Goal: Task Accomplishment & Management: Use online tool/utility

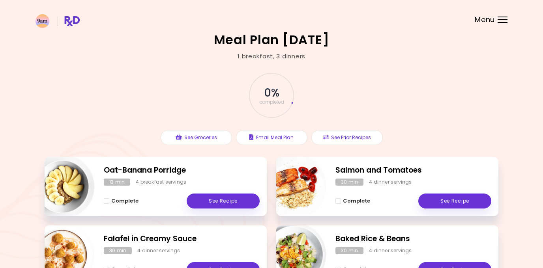
click at [502, 17] on header at bounding box center [271, 16] width 543 height 32
click at [501, 25] on header at bounding box center [271, 16] width 543 height 32
click at [501, 22] on div at bounding box center [502, 22] width 10 height 1
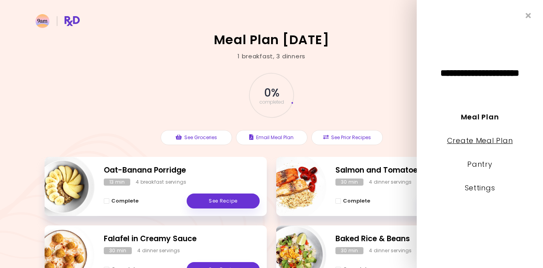
click at [489, 141] on link "Create Meal Plan" at bounding box center [480, 141] width 66 height 10
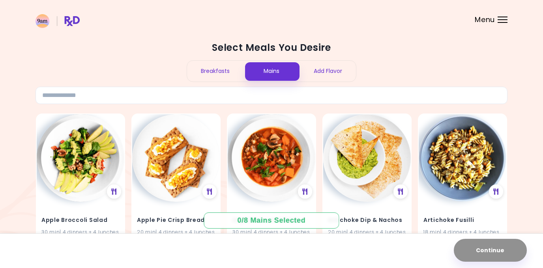
click at [221, 75] on div "Breakfasts" at bounding box center [215, 71] width 56 height 21
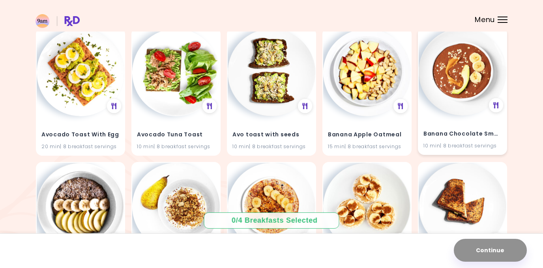
scroll to position [332, 0]
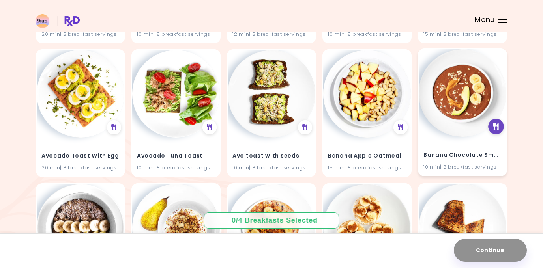
click at [495, 122] on div at bounding box center [496, 127] width 16 height 16
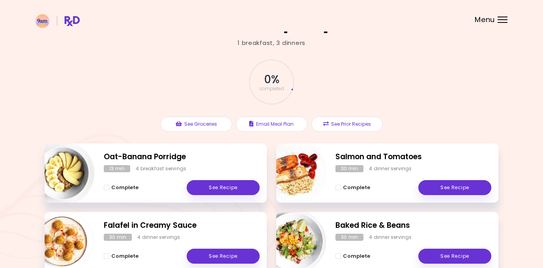
scroll to position [32, 0]
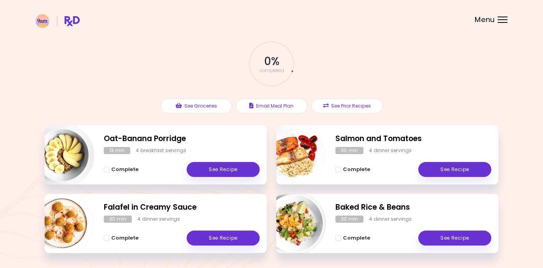
click at [496, 21] on header at bounding box center [271, 16] width 543 height 32
click at [498, 16] on header at bounding box center [271, 16] width 543 height 32
click at [503, 21] on div "Menu" at bounding box center [502, 20] width 10 height 6
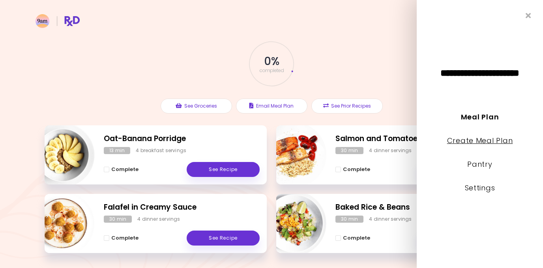
click at [474, 140] on link "Create Meal Plan" at bounding box center [480, 141] width 66 height 10
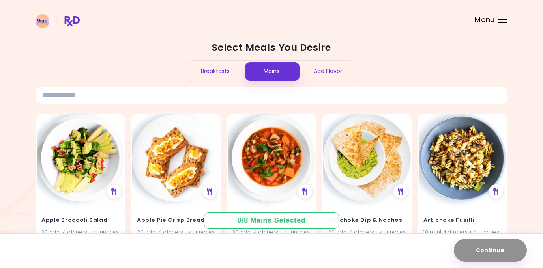
click at [214, 70] on div "Breakfasts" at bounding box center [215, 71] width 56 height 21
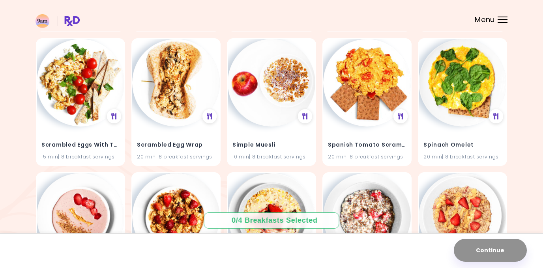
scroll to position [2890, 0]
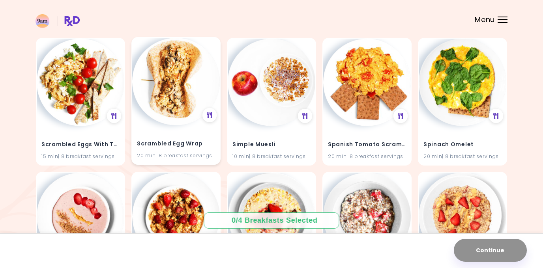
click at [147, 81] on img at bounding box center [176, 82] width 88 height 88
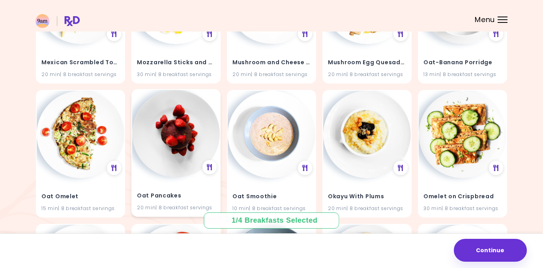
scroll to position [2034, 0]
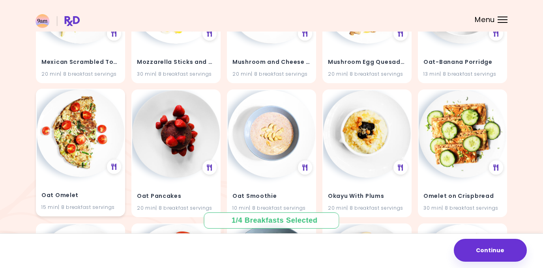
click at [77, 138] on img at bounding box center [81, 134] width 88 height 88
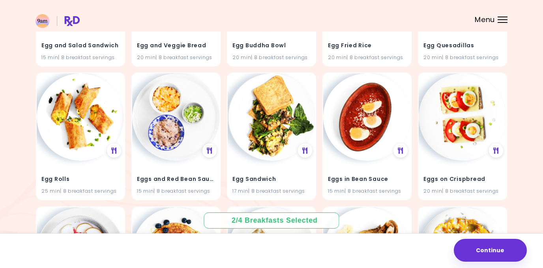
scroll to position [1378, 0]
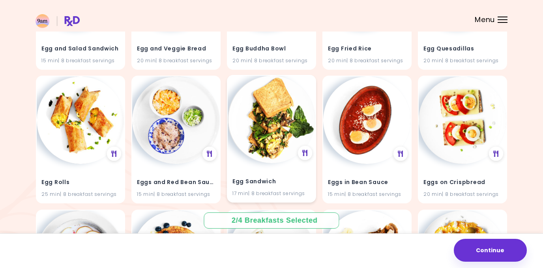
click at [267, 138] on img at bounding box center [271, 120] width 88 height 88
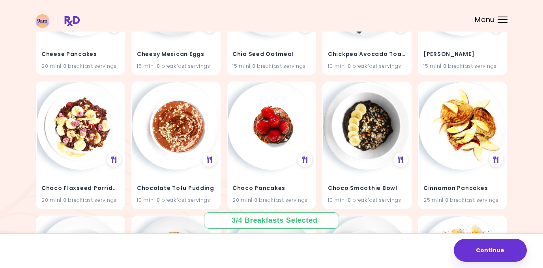
scroll to position [970, 0]
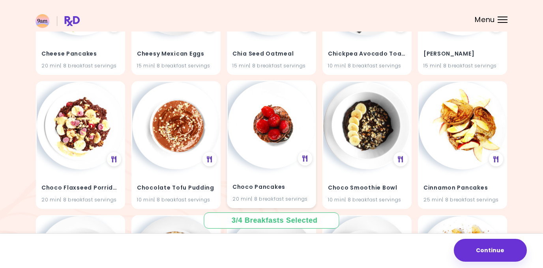
click at [267, 129] on img at bounding box center [271, 125] width 88 height 88
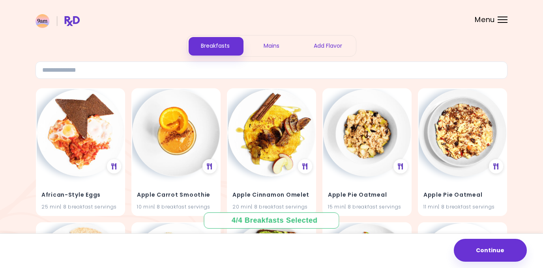
scroll to position [0, 0]
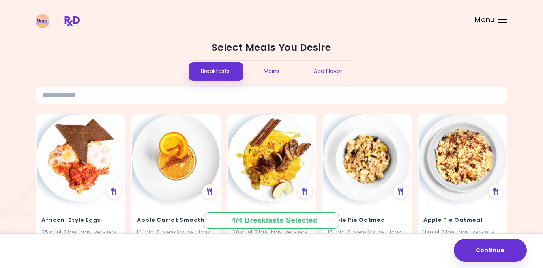
click at [275, 75] on div "Mains" at bounding box center [271, 71] width 56 height 21
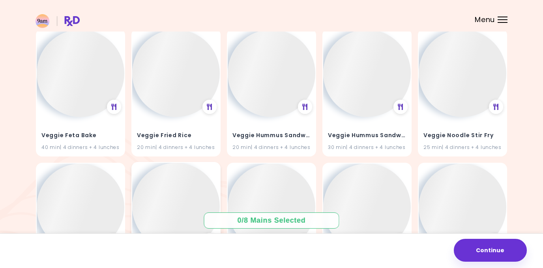
scroll to position [28471, 0]
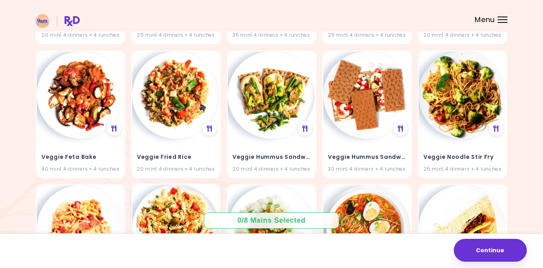
click at [181, 170] on div "20 min | 4 dinners + 4 lunches" at bounding box center [176, 168] width 78 height 7
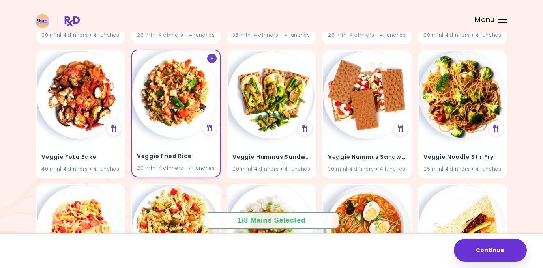
click at [185, 141] on div "Veggie Fried Rice 20 min | 4 dinners + 4 lunches" at bounding box center [176, 157] width 88 height 39
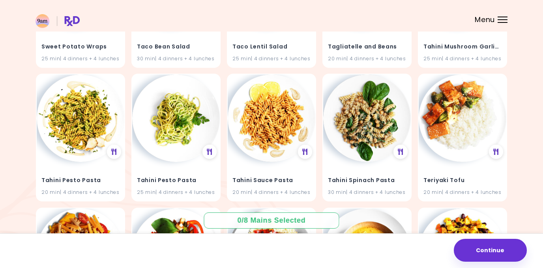
scroll to position [23222, 0]
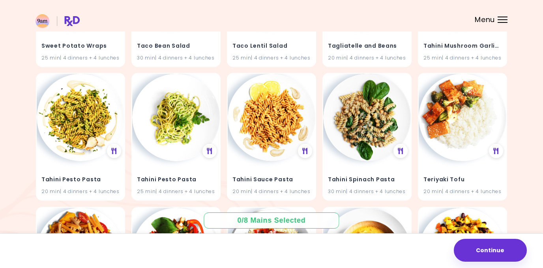
click at [437, 187] on div "Teriyaki Tofu 20 min | 4 dinners + 4 lunches" at bounding box center [462, 181] width 88 height 39
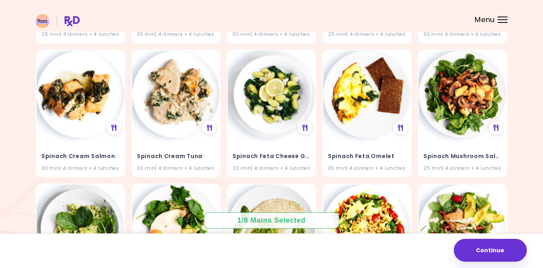
scroll to position [22022, 0]
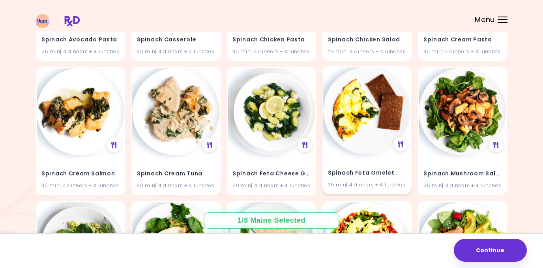
click at [364, 118] on img at bounding box center [367, 111] width 88 height 88
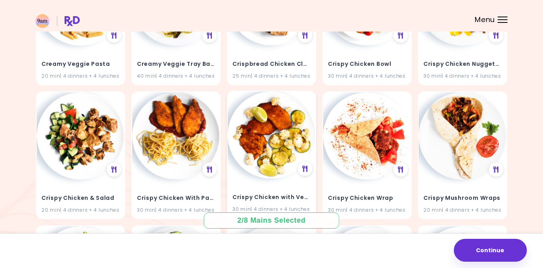
scroll to position [10472, 0]
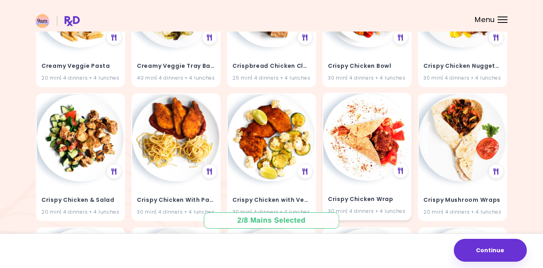
click at [350, 135] on img at bounding box center [367, 137] width 88 height 88
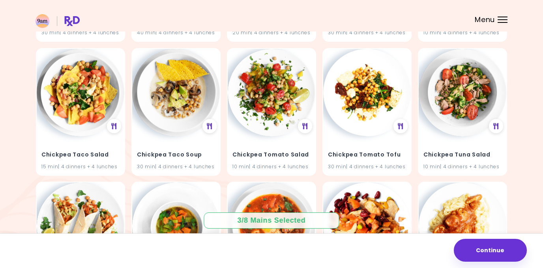
scroll to position [8771, 0]
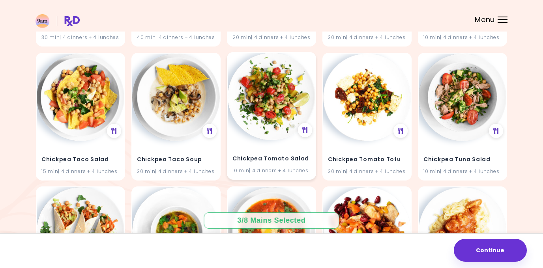
click at [276, 96] on img at bounding box center [271, 97] width 88 height 88
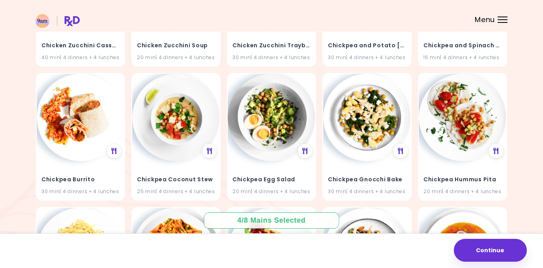
scroll to position [8214, 0]
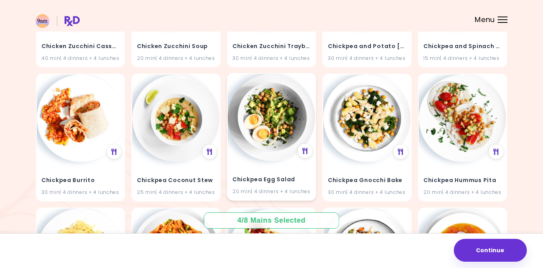
click at [274, 111] on img at bounding box center [271, 118] width 88 height 88
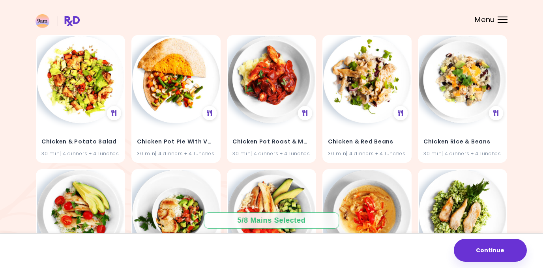
scroll to position [6774, 0]
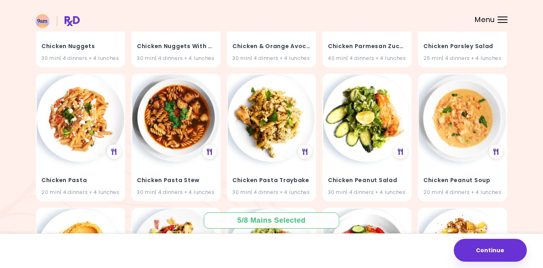
click at [274, 111] on img at bounding box center [271, 119] width 88 height 88
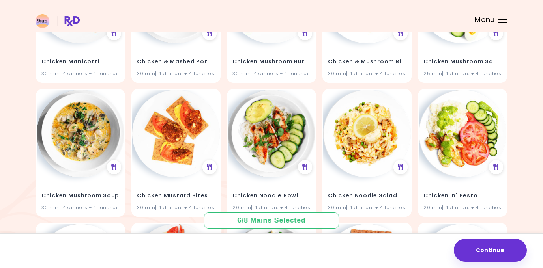
scroll to position [6163, 0]
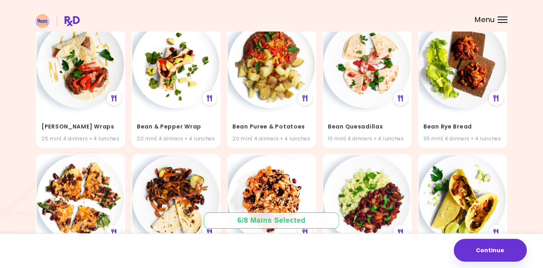
scroll to position [2504, 0]
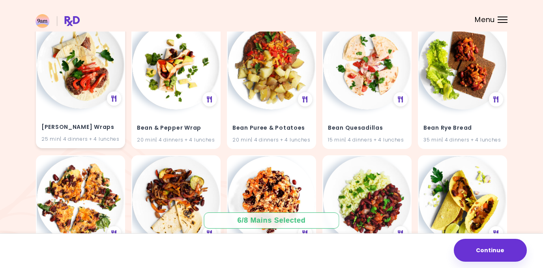
click at [70, 83] on img at bounding box center [81, 65] width 88 height 88
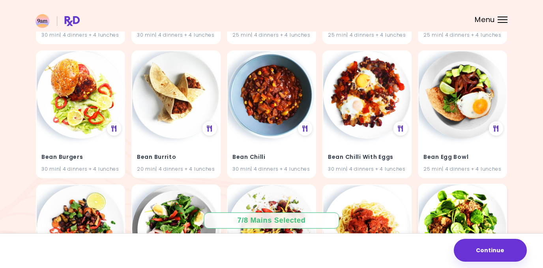
scroll to position [1940, 0]
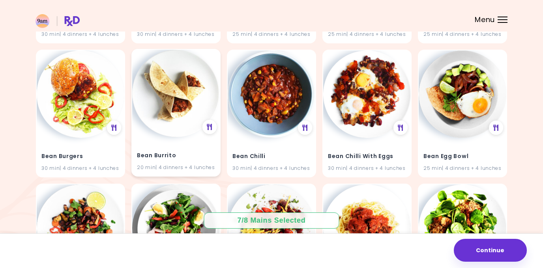
click at [167, 95] on img at bounding box center [176, 94] width 88 height 88
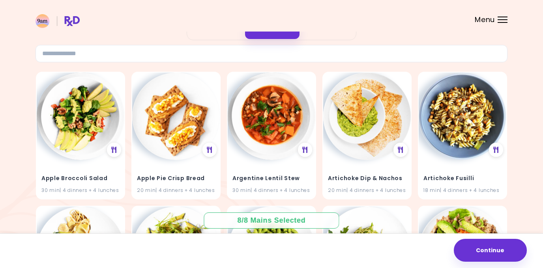
scroll to position [0, 0]
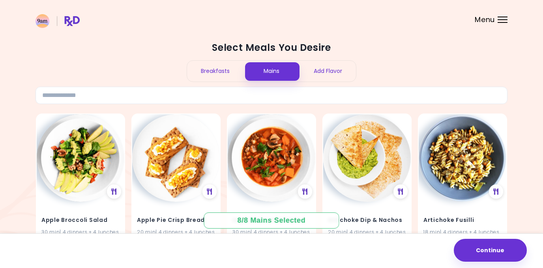
click at [341, 78] on div "Add Flavor" at bounding box center [327, 71] width 56 height 21
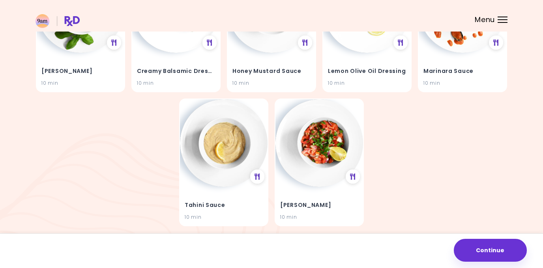
scroll to position [179, 0]
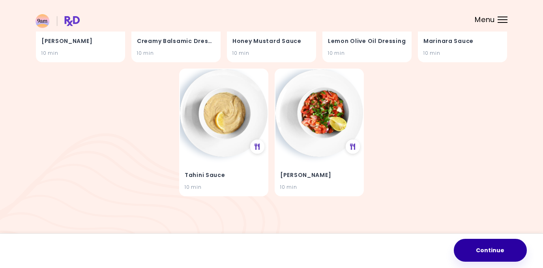
click at [494, 242] on button "Continue" at bounding box center [489, 250] width 73 height 23
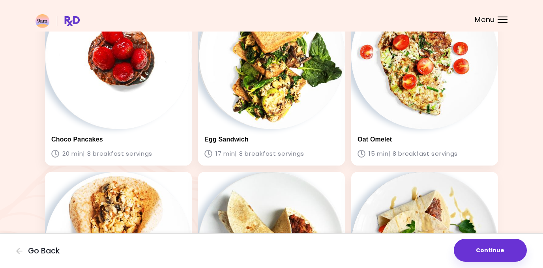
scroll to position [91, 0]
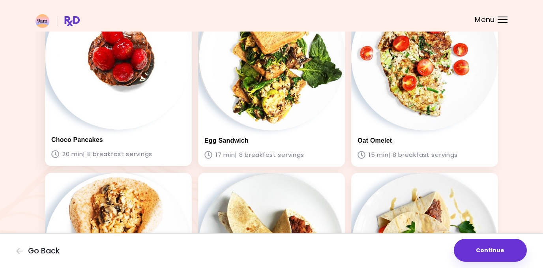
click at [141, 65] on img at bounding box center [118, 56] width 147 height 147
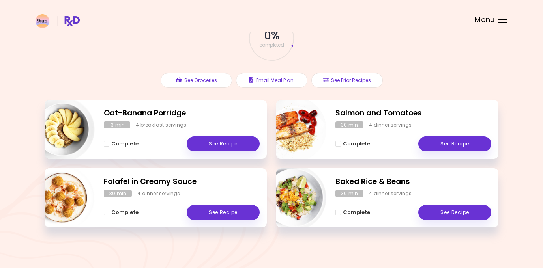
scroll to position [60, 0]
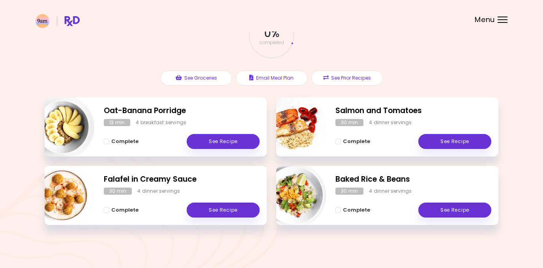
click at [491, 19] on span "Menu" at bounding box center [484, 19] width 20 height 7
